Goal: Task Accomplishment & Management: Manage account settings

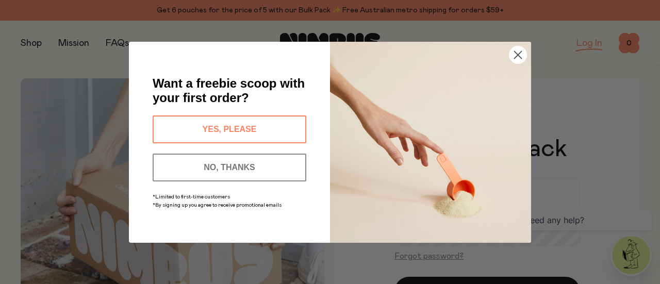
click at [513, 51] on circle "Close dialog" at bounding box center [517, 54] width 17 height 17
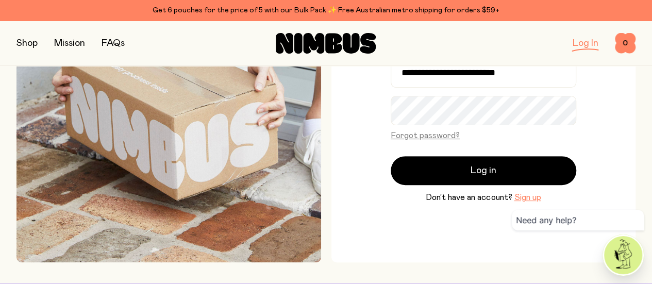
scroll to position [125, 0]
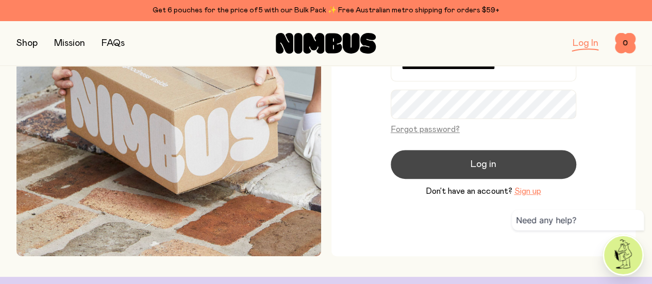
click at [452, 166] on button "Log in" at bounding box center [484, 164] width 186 height 29
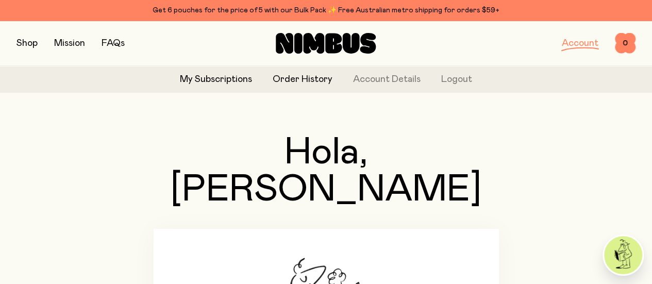
click at [288, 81] on link "Order History" at bounding box center [303, 80] width 60 height 14
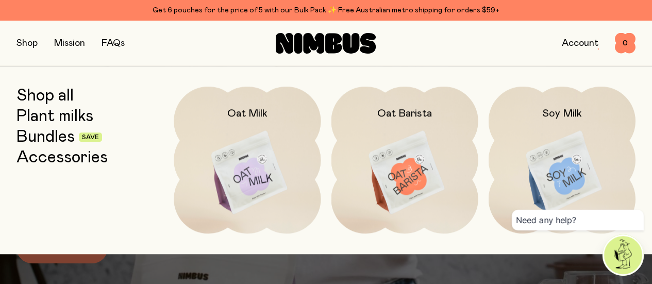
click at [293, 134] on img at bounding box center [247, 173] width 147 height 173
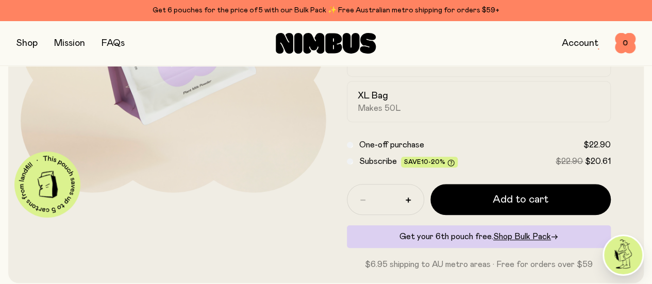
scroll to position [203, 0]
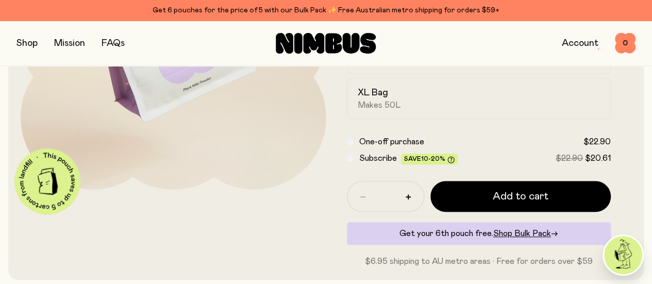
click at [390, 162] on span "Subscribe" at bounding box center [378, 158] width 38 height 8
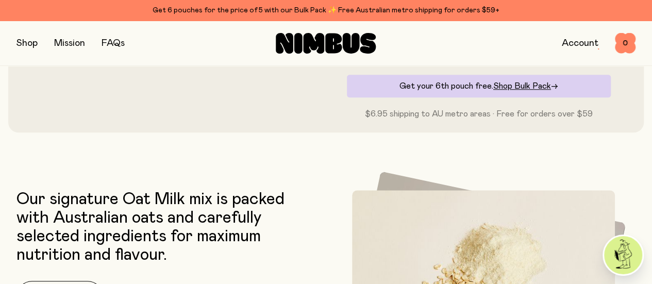
scroll to position [390, 0]
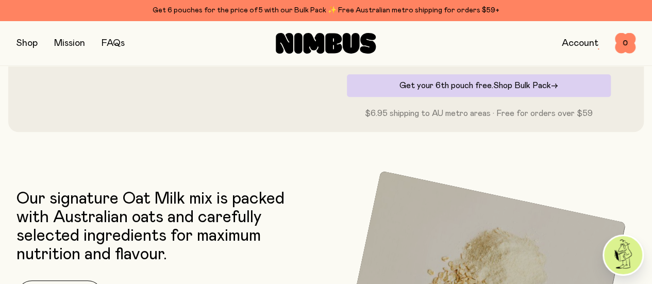
click at [527, 90] on span "Shop Bulk Pack" at bounding box center [522, 85] width 58 height 8
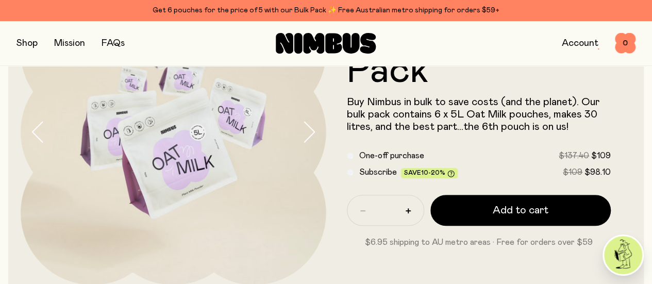
scroll to position [99, 0]
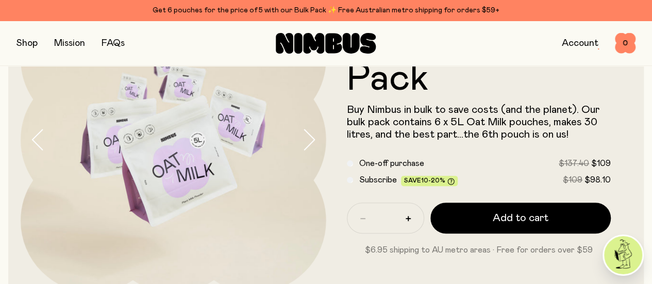
click at [392, 184] on span "Subscribe" at bounding box center [378, 180] width 38 height 8
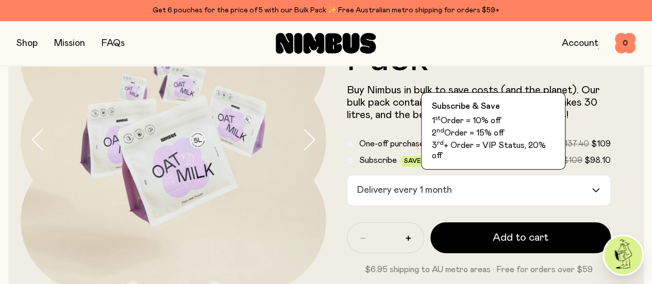
click at [455, 165] on icon at bounding box center [450, 161] width 7 height 7
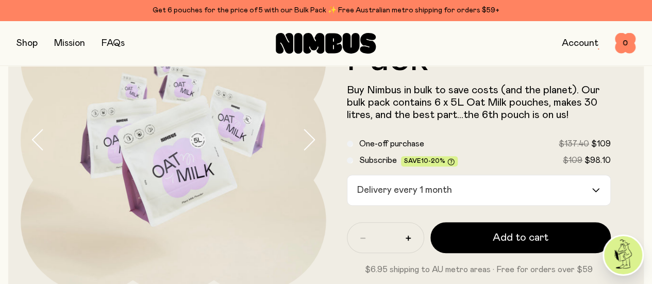
click at [455, 165] on icon at bounding box center [450, 161] width 7 height 7
click at [589, 42] on link "Account" at bounding box center [580, 43] width 37 height 9
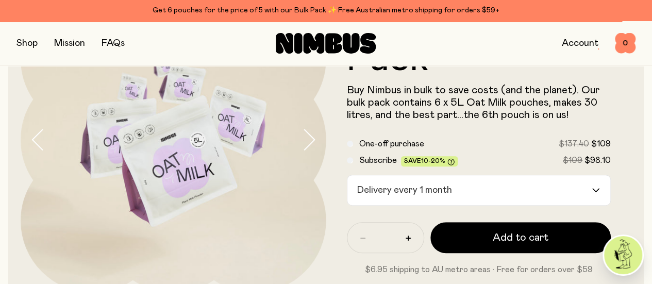
click at [620, 265] on img at bounding box center [623, 255] width 38 height 38
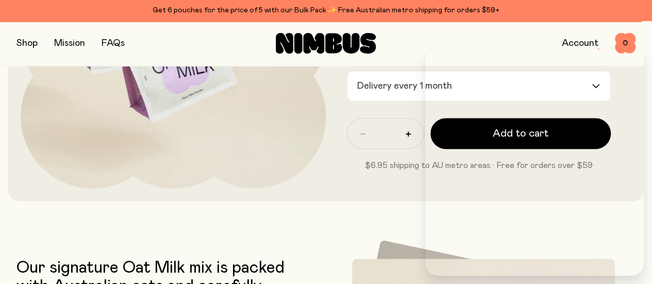
scroll to position [207, 0]
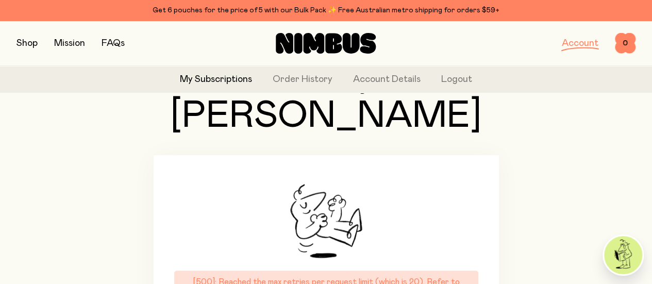
scroll to position [0, 0]
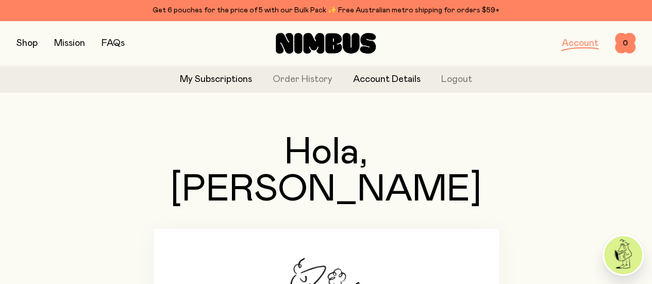
click at [381, 79] on link "Account Details" at bounding box center [387, 80] width 68 height 14
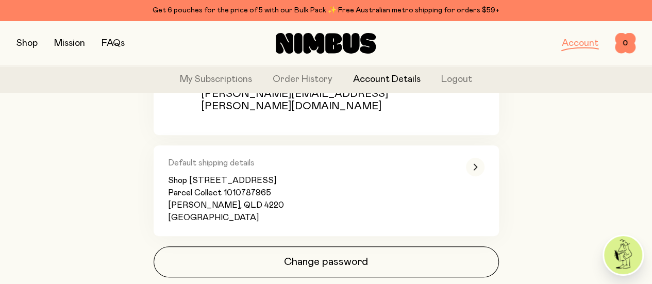
scroll to position [229, 0]
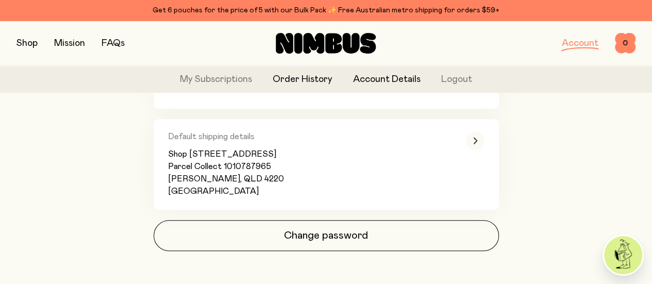
click at [313, 82] on link "Order History" at bounding box center [303, 80] width 60 height 14
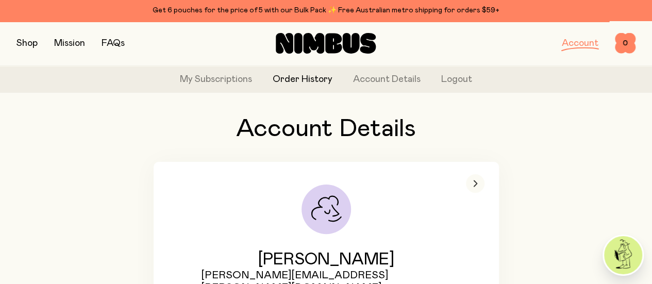
scroll to position [19, 0]
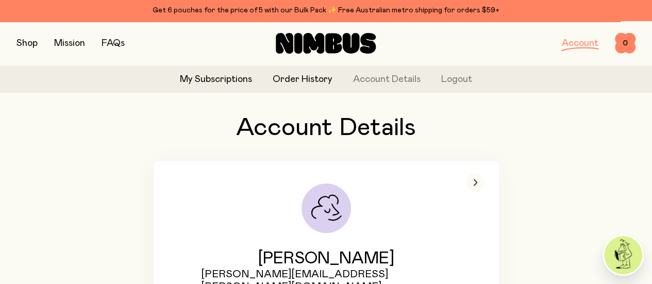
click at [225, 75] on link "My Subscriptions" at bounding box center [216, 80] width 72 height 14
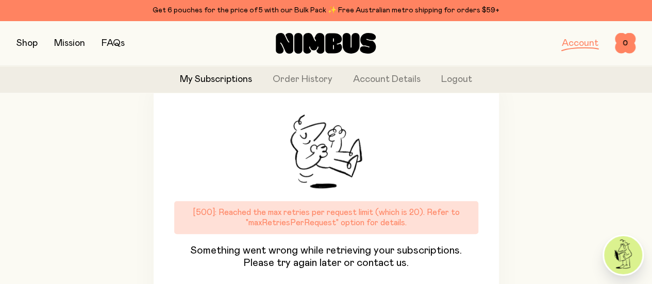
scroll to position [146, 0]
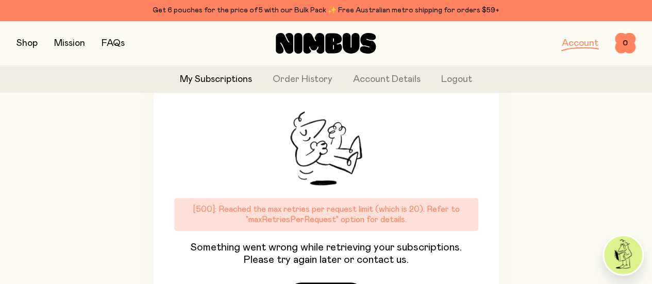
click at [631, 261] on img at bounding box center [623, 255] width 38 height 38
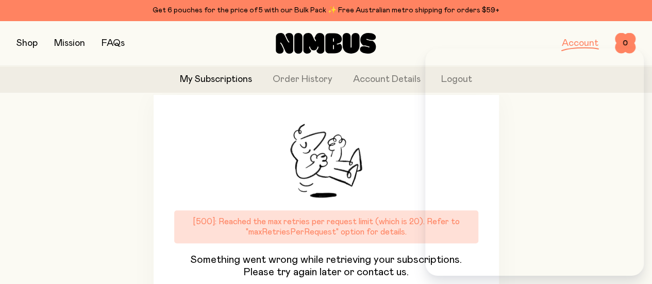
scroll to position [174, 0]
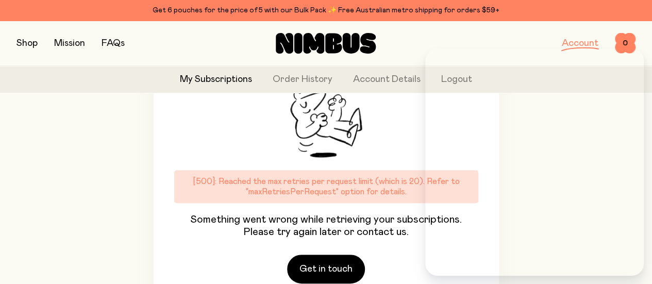
click at [337, 170] on div "[500]: Reached the max retries per request limit (which is 20). Refer to "maxRe…" at bounding box center [326, 186] width 304 height 33
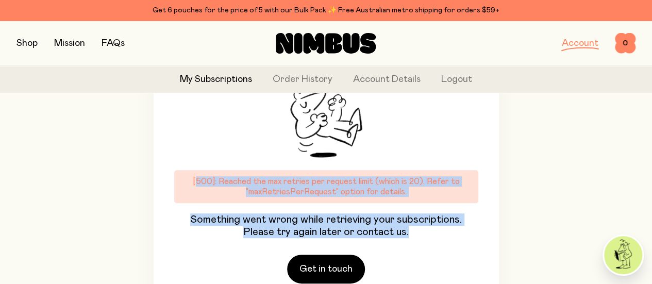
drag, startPoint x: 190, startPoint y: 151, endPoint x: 424, endPoint y: 206, distance: 240.3
click at [424, 206] on div "[500]: Reached the max retries per request limit (which is 20). Refer to "maxRe…" at bounding box center [326, 204] width 304 height 68
copy div "[500]: Reached the max retries per request limit (which is 20). Refer to "maxRe…"
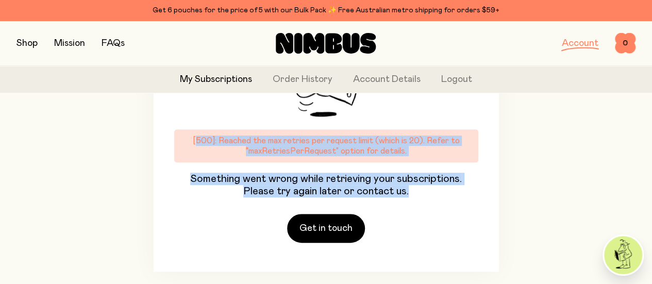
scroll to position [214, 0]
click at [332, 214] on link "Get in touch" at bounding box center [326, 228] width 78 height 29
click at [339, 214] on link "Get in touch" at bounding box center [326, 228] width 78 height 29
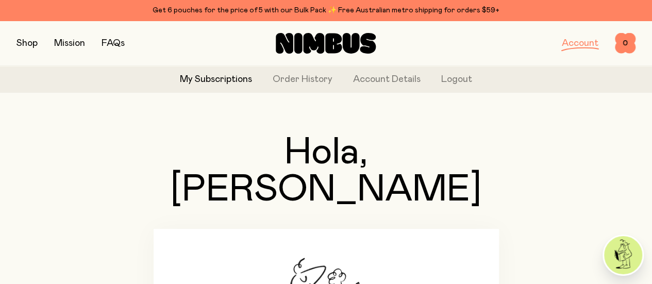
click at [23, 38] on button "button" at bounding box center [26, 43] width 21 height 14
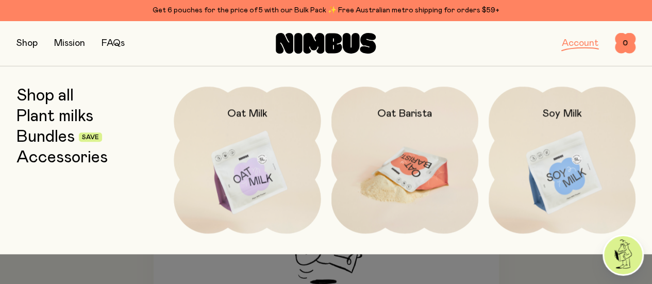
scroll to position [6, 0]
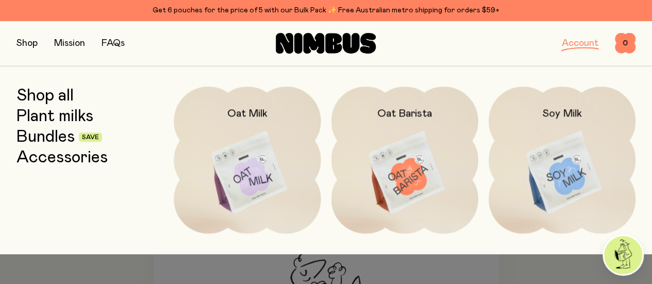
click at [31, 91] on link "Shop all" at bounding box center [44, 96] width 57 height 19
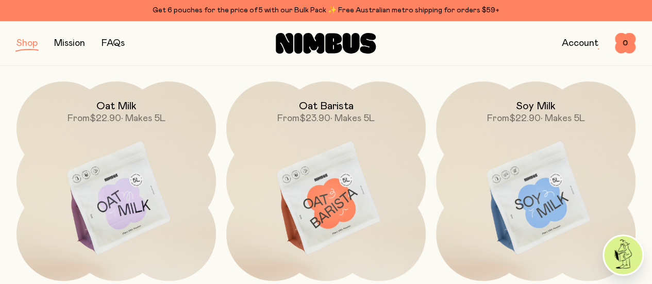
scroll to position [65, 0]
